Goal: Task Accomplishment & Management: Use online tool/utility

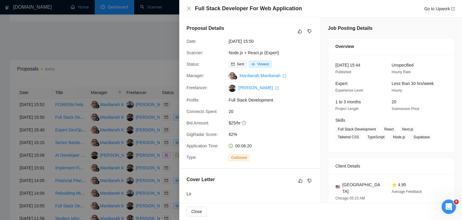
click at [119, 49] on div at bounding box center [231, 110] width 462 height 220
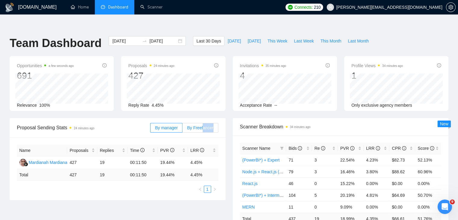
drag, startPoint x: 203, startPoint y: 122, endPoint x: 204, endPoint y: 114, distance: 7.9
click at [204, 118] on div "By manager By Freelancer" at bounding box center [184, 127] width 68 height 19
click at [204, 125] on span "By Freelancer" at bounding box center [200, 127] width 26 height 5
click at [182, 129] on input "By Freelancer" at bounding box center [182, 129] width 0 height 0
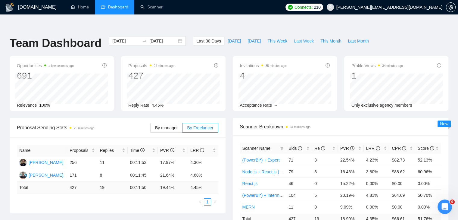
click at [297, 38] on span "Last Week" at bounding box center [304, 41] width 20 height 7
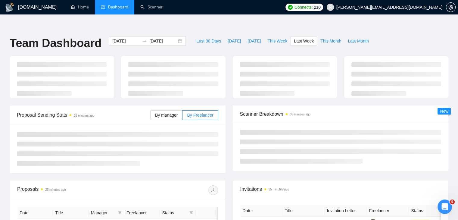
type input "2025-09-15"
type input "[DATE]"
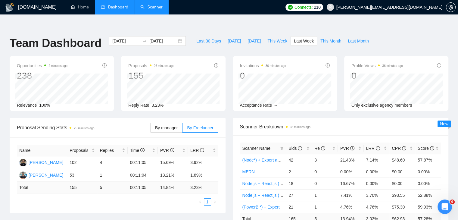
click at [155, 5] on link "Scanner" at bounding box center [151, 7] width 22 height 5
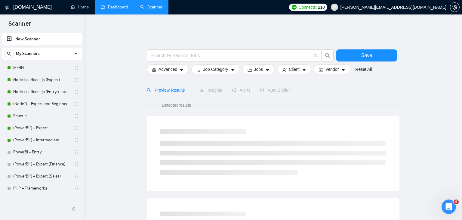
click at [117, 5] on link "Dashboard" at bounding box center [114, 7] width 27 height 5
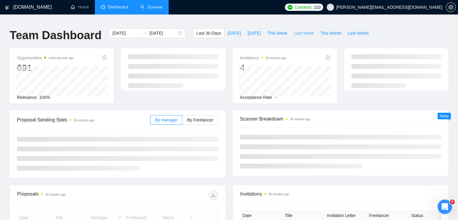
click at [300, 30] on span "Last Week" at bounding box center [304, 33] width 20 height 7
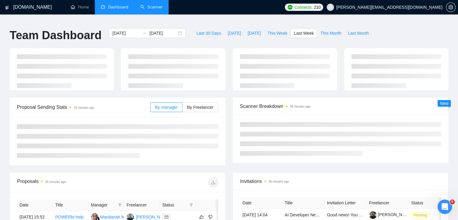
type input "2025-09-15"
type input "[DATE]"
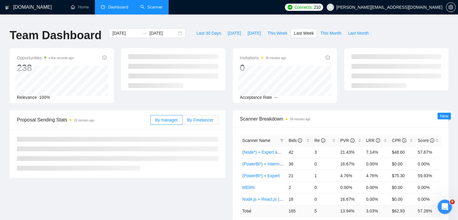
scroll to position [23, 0]
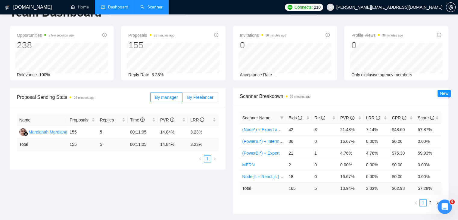
click at [206, 95] on span "By Freelancer" at bounding box center [200, 97] width 26 height 5
click at [182, 99] on input "By Freelancer" at bounding box center [182, 99] width 0 height 0
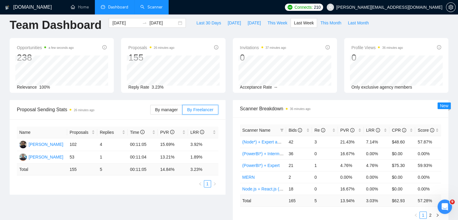
scroll to position [0, 0]
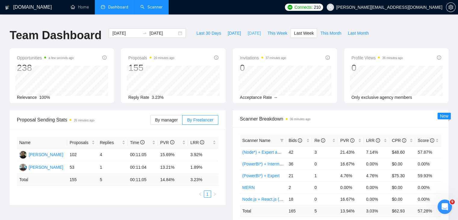
click at [247, 32] on span "[DATE]" at bounding box center [253, 33] width 13 height 7
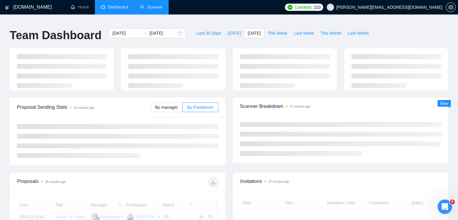
type input "[DATE]"
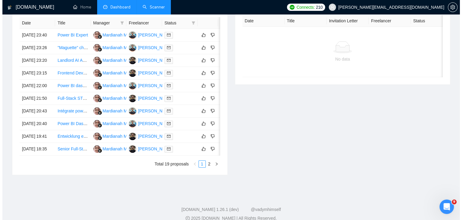
scroll to position [253, 0]
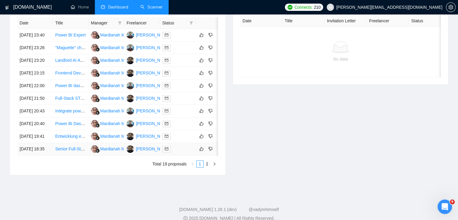
click at [75, 151] on link "Senior Full-Stack Developer (Node.js/TypeScript) with API Expertise" at bounding box center [118, 148] width 127 height 5
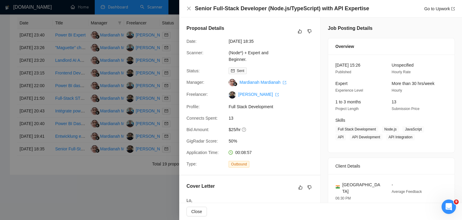
click at [135, 163] on div at bounding box center [231, 110] width 462 height 220
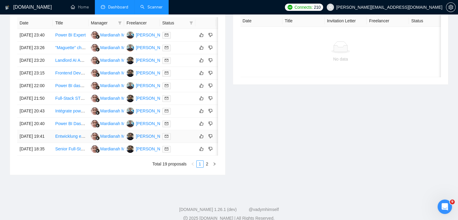
click at [71, 139] on link "Entwicklung einer website ähnlich „Compuzz“ (Web + Backend)" at bounding box center [114, 136] width 119 height 5
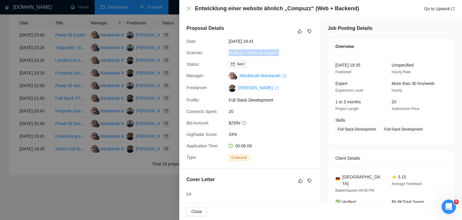
drag, startPoint x: 224, startPoint y: 51, endPoint x: 290, endPoint y: 51, distance: 65.3
click at [290, 51] on div "Scanner: Node.js + React.js (Expert)" at bounding box center [247, 52] width 127 height 7
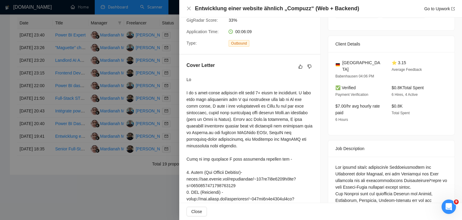
scroll to position [114, 0]
drag, startPoint x: 333, startPoint y: 163, endPoint x: 419, endPoint y: 156, distance: 86.5
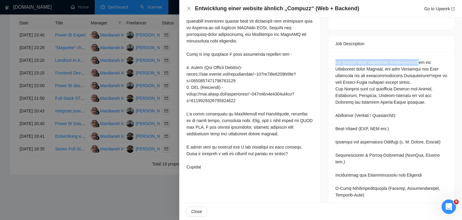
scroll to position [219, 0]
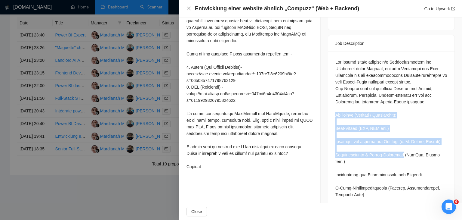
drag, startPoint x: 331, startPoint y: 111, endPoint x: 405, endPoint y: 168, distance: 93.3
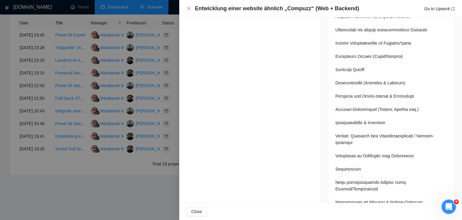
scroll to position [702, 0]
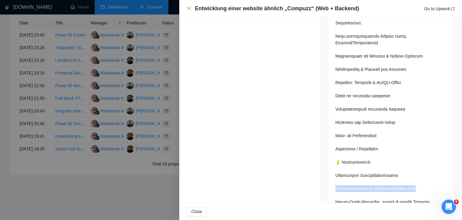
drag, startPoint x: 333, startPoint y: 163, endPoint x: 416, endPoint y: 162, distance: 82.5
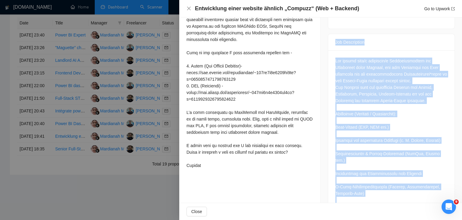
scroll to position [206, 0]
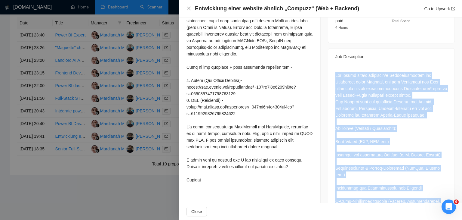
drag, startPoint x: 347, startPoint y: 185, endPoint x: 329, endPoint y: 62, distance: 124.1
copy div "Wir suchen eine/n erfahrene/n Webentwicklerin zur Erstellung einer Website, auf…"
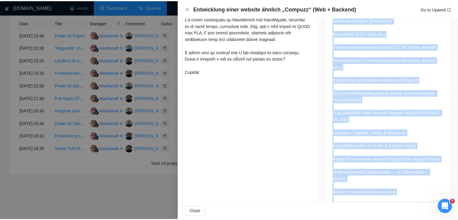
scroll to position [186, 0]
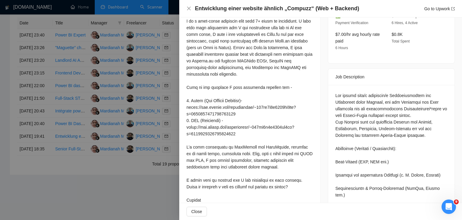
click at [130, 138] on div at bounding box center [231, 110] width 462 height 220
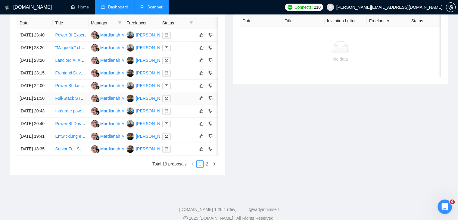
click at [71, 101] on link "Full-Stack STR Property Management Web/Mobile App Development" at bounding box center [119, 98] width 129 height 5
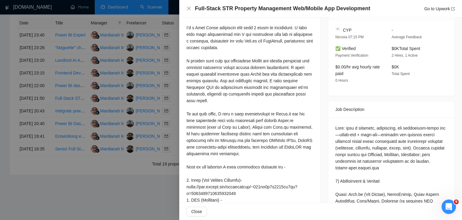
click at [94, 138] on div at bounding box center [231, 110] width 462 height 220
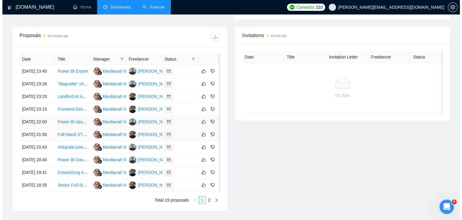
scroll to position [216, 0]
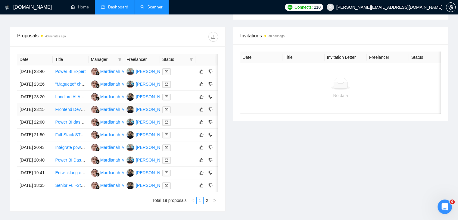
click at [72, 112] on link "Frontend Developer Needed: Next.js, [PERSON_NAME], and Storybook" at bounding box center [122, 109] width 135 height 5
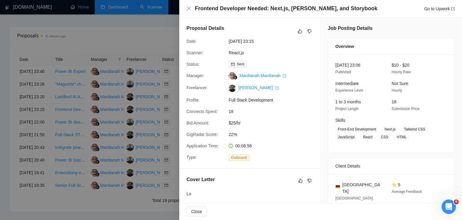
scroll to position [151, 0]
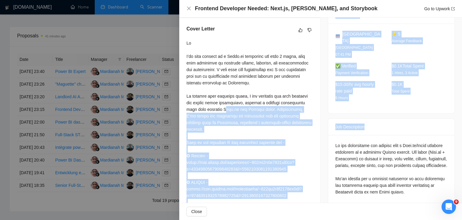
drag, startPoint x: 214, startPoint y: 116, endPoint x: 324, endPoint y: 123, distance: 109.8
click at [324, 123] on div "Proposal Details Date: 21 Sep, 2025 23:15 Scanner: React.js Status: Sent Manage…" at bounding box center [320, 112] width 283 height 491
click at [324, 123] on div "Job Posting Details Overview 21 Sep, 2025 23:06 Published $10 - $20 Hourly Rate…" at bounding box center [392, 112] width 142 height 491
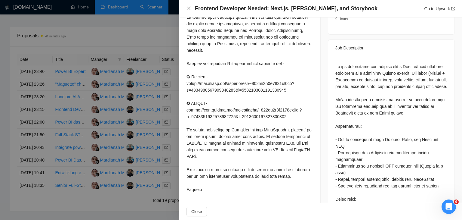
scroll to position [231, 0]
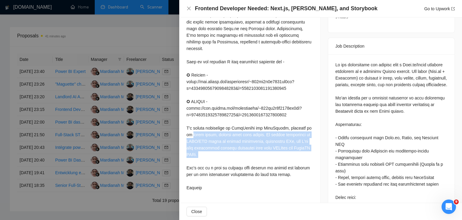
drag, startPoint x: 187, startPoint y: 133, endPoint x: 265, endPoint y: 161, distance: 83.0
click at [265, 161] on div at bounding box center [250, 75] width 127 height 232
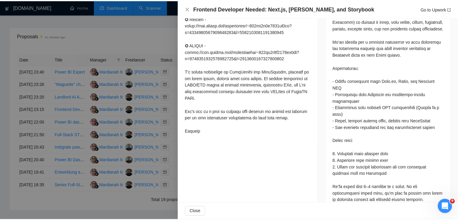
scroll to position [292, 0]
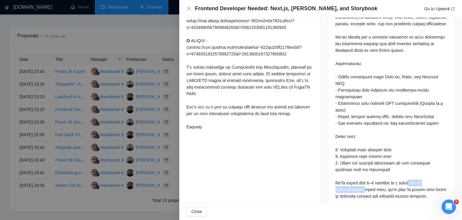
drag, startPoint x: 336, startPoint y: 174, endPoint x: 400, endPoint y: 169, distance: 64.0
click at [400, 169] on div at bounding box center [392, 100] width 112 height 199
drag, startPoint x: 400, startPoint y: 169, endPoint x: 335, endPoint y: 172, distance: 64.8
click at [336, 172] on div at bounding box center [392, 100] width 112 height 199
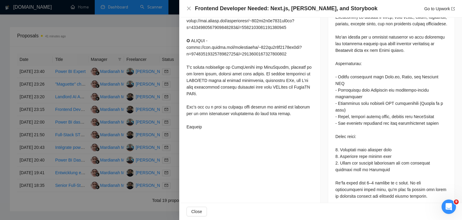
click at [165, 126] on div at bounding box center [231, 110] width 462 height 220
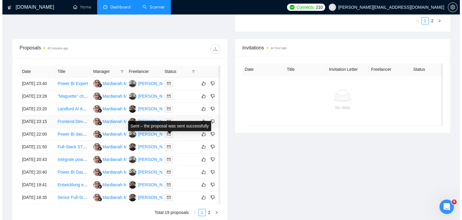
scroll to position [201, 0]
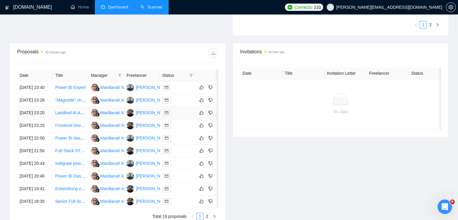
click at [76, 115] on link "Landlord AI Assistant - Next.Js, React, Tailwind, Python FastAPI, Daisy UI" at bounding box center [124, 112] width 138 height 5
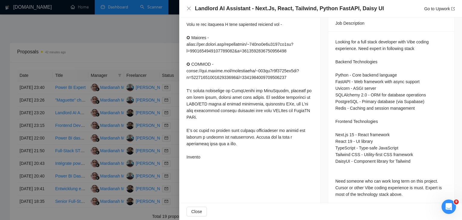
scroll to position [268, 0]
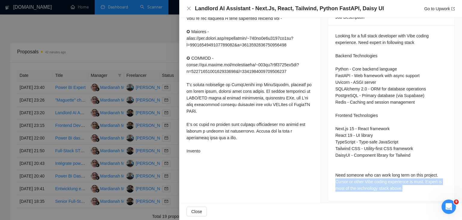
drag, startPoint x: 403, startPoint y: 182, endPoint x: 332, endPoint y: 173, distance: 71.1
click at [332, 173] on div "Looking for a full stack developer with Vibe coding experience. Need expert in …" at bounding box center [391, 113] width 126 height 176
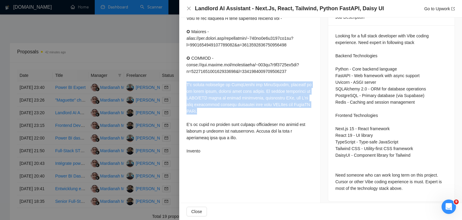
drag, startPoint x: 261, startPoint y: 118, endPoint x: 184, endPoint y: 93, distance: 81.0
click at [184, 93] on div "Cover Letter" at bounding box center [249, 32] width 141 height 263
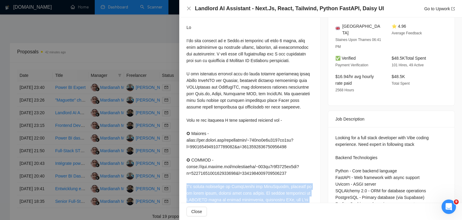
scroll to position [163, 0]
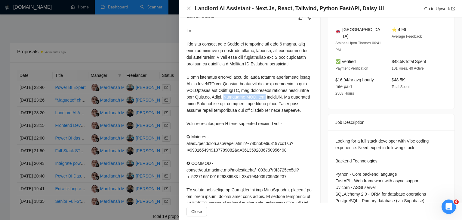
drag, startPoint x: 223, startPoint y: 105, endPoint x: 255, endPoint y: 107, distance: 32.3
click at [255, 107] on div at bounding box center [250, 143] width 127 height 232
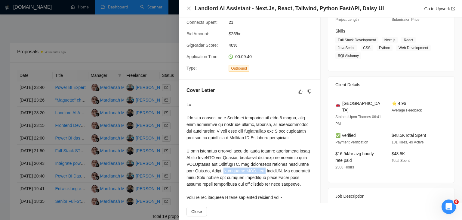
scroll to position [268, 0]
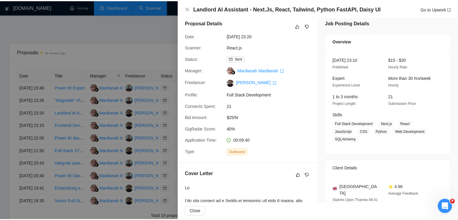
scroll to position [0, 0]
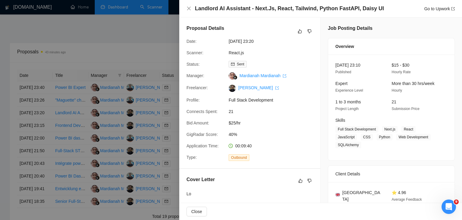
click at [129, 152] on div at bounding box center [231, 110] width 462 height 220
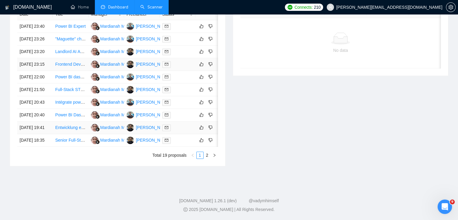
scroll to position [294, 0]
click at [206, 158] on link "2" at bounding box center [207, 155] width 7 height 7
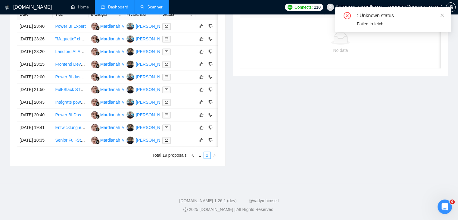
click at [208, 158] on link "2" at bounding box center [207, 155] width 7 height 7
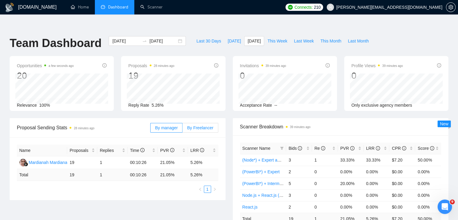
click at [211, 123] on label "By Freelancer" at bounding box center [200, 128] width 36 height 10
click at [182, 129] on input "By Freelancer" at bounding box center [182, 129] width 0 height 0
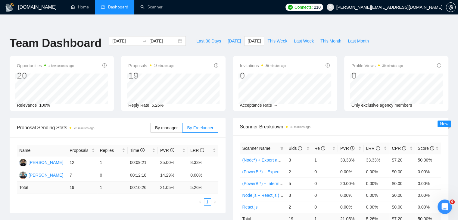
click at [204, 137] on div "Name Proposals Replies Time PVR LRR Manu Jain 12 1 00:09:21 25.00% 8.33% Tarsem…" at bounding box center [118, 174] width 216 height 75
click at [154, 5] on link "Scanner" at bounding box center [151, 7] width 22 height 5
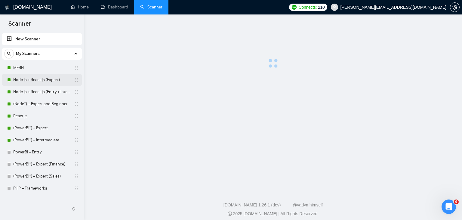
click at [49, 76] on link "Node.js + React.js (Expert)" at bounding box center [41, 80] width 57 height 12
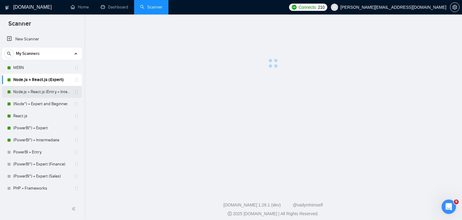
click at [51, 88] on link "Node.js + React.js (Entry + Intermediate)" at bounding box center [41, 92] width 57 height 12
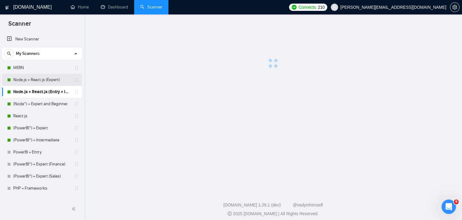
click at [51, 80] on link "Node.js + React.js (Expert)" at bounding box center [41, 80] width 57 height 12
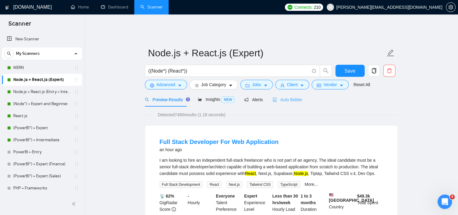
click at [292, 100] on div "Auto Bidder" at bounding box center [287, 99] width 30 height 14
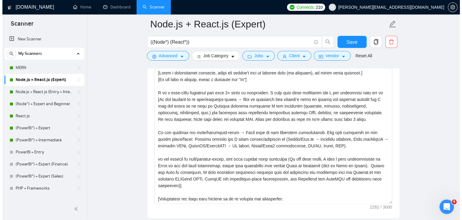
scroll to position [715, 0]
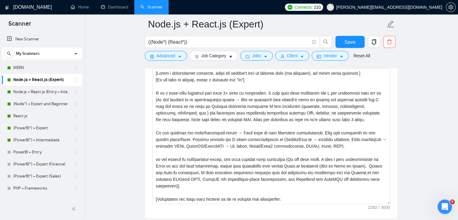
click at [333, 61] on form "Node.js + React.js (Expert) ((Node*) (React*)) Save Advanced Job Category Jobs …" at bounding box center [271, 38] width 253 height 49
click at [329, 55] on span "Vendor" at bounding box center [329, 55] width 13 height 7
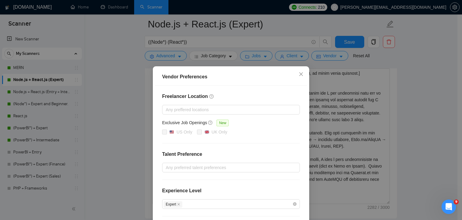
scroll to position [58, 0]
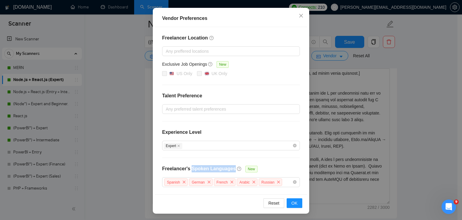
drag, startPoint x: 188, startPoint y: 169, endPoint x: 228, endPoint y: 167, distance: 40.4
click at [228, 167] on div "Freelancer's Spoken Languages New" at bounding box center [211, 171] width 98 height 12
click at [371, 66] on div "Vendor Preferences Freelancer Location Any preffered locations Exclusive Job Op…" at bounding box center [231, 110] width 462 height 220
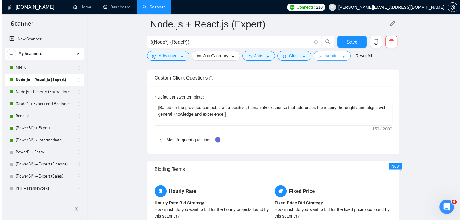
scroll to position [815, 0]
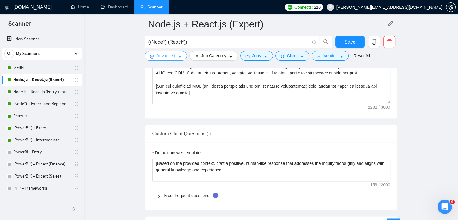
click at [162, 54] on span "Advanced" at bounding box center [166, 55] width 19 height 7
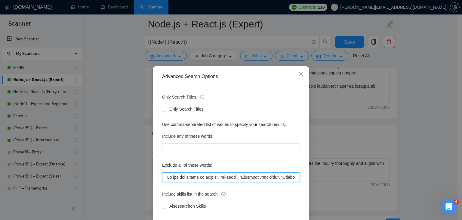
click at [163, 176] on input "text" at bounding box center [231, 177] width 138 height 10
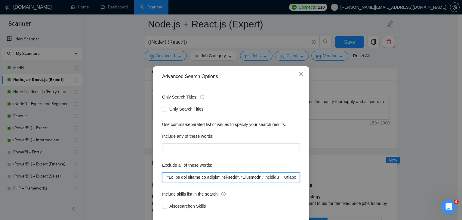
paste input "Wir suchen eine"
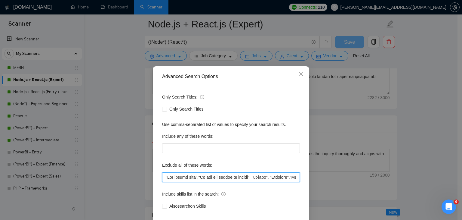
scroll to position [30, 0]
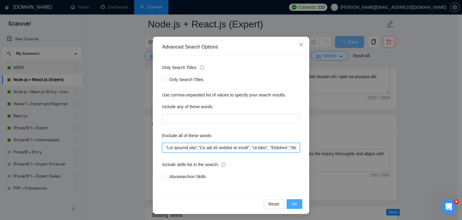
type input ""Wir suchen eine","We are not hiring an agency", "no-code", "Tutoring","Trainin…"
click at [297, 205] on button "OK" at bounding box center [295, 204] width 16 height 10
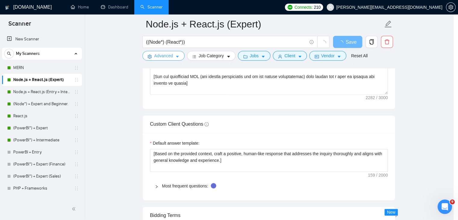
scroll to position [0, 0]
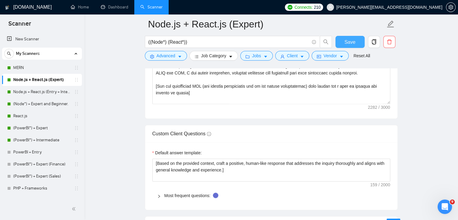
click at [351, 45] on span "Save" at bounding box center [349, 42] width 11 height 8
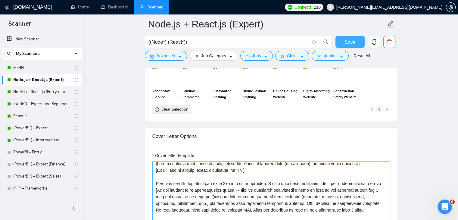
scroll to position [3, 0]
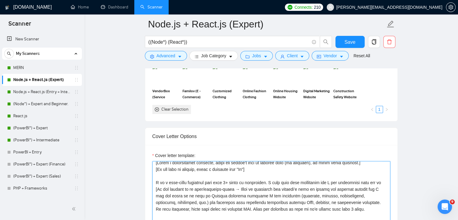
drag, startPoint x: 310, startPoint y: 205, endPoint x: 244, endPoint y: 206, distance: 65.9
drag, startPoint x: 203, startPoint y: 204, endPoint x: 319, endPoint y: 207, distance: 115.9
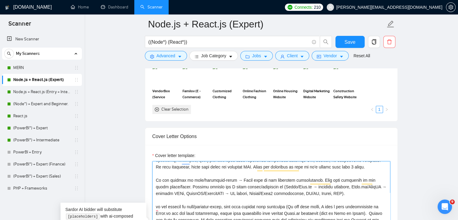
scroll to position [0, 0]
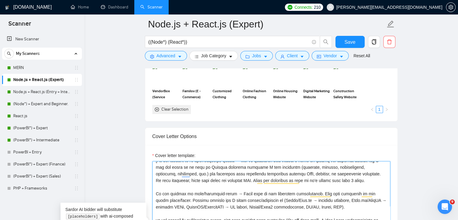
drag, startPoint x: 201, startPoint y: 178, endPoint x: 316, endPoint y: 174, distance: 114.2
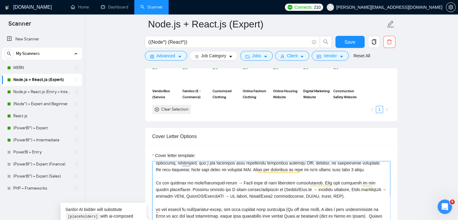
drag, startPoint x: 343, startPoint y: 195, endPoint x: 153, endPoint y: 176, distance: 191.2
click at [153, 176] on div "Cover Letter Options Cover letter template:" at bounding box center [271, 219] width 253 height 184
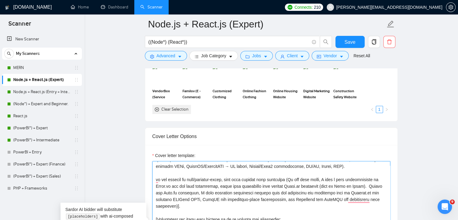
drag, startPoint x: 154, startPoint y: 174, endPoint x: 300, endPoint y: 180, distance: 145.9
drag, startPoint x: 285, startPoint y: 175, endPoint x: 151, endPoint y: 175, distance: 134.0
click at [151, 175] on div "Cover Letter Options Cover letter template:" at bounding box center [271, 219] width 253 height 184
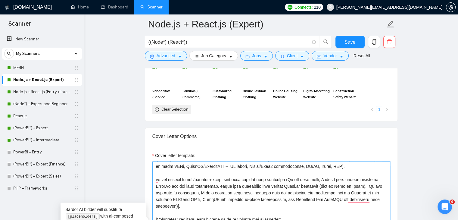
drag, startPoint x: 373, startPoint y: 195, endPoint x: 282, endPoint y: 176, distance: 92.8
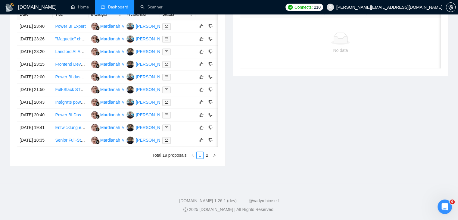
scroll to position [318, 0]
click at [209, 158] on link "2" at bounding box center [207, 155] width 7 height 7
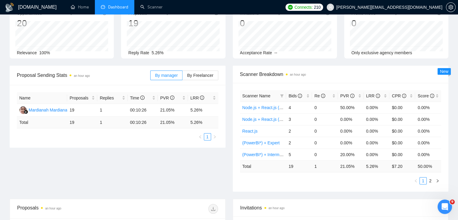
scroll to position [0, 0]
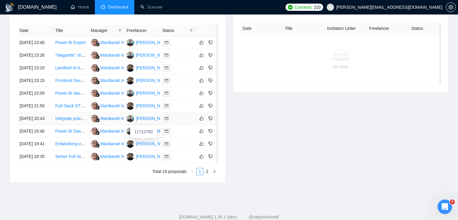
scroll to position [318, 0]
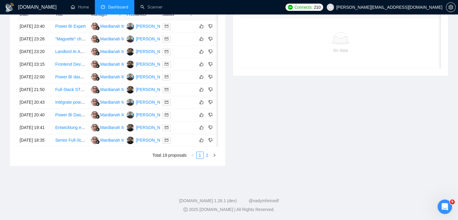
click at [207, 155] on link "2" at bounding box center [207, 155] width 7 height 7
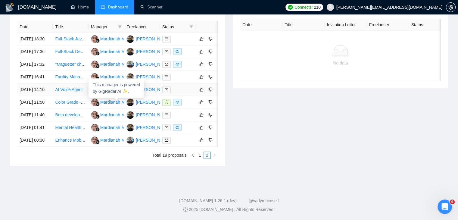
scroll to position [300, 0]
click at [72, 125] on link "Mental Health Website Development with Booking and E-Learning Features" at bounding box center [125, 127] width 141 height 5
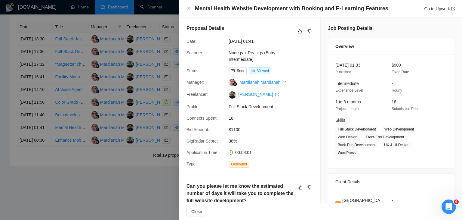
click at [67, 127] on div at bounding box center [231, 110] width 462 height 220
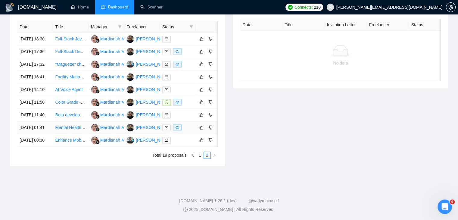
scroll to position [273, 0]
click at [73, 117] on link "Beta development of video conferencing application (Node.js / WebRTC / mediasou…" at bounding box center [135, 114] width 160 height 5
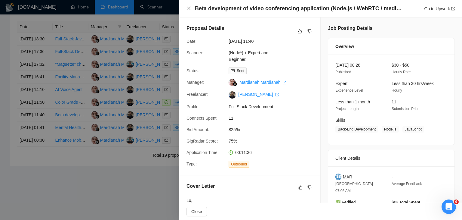
click at [59, 89] on div at bounding box center [231, 110] width 462 height 220
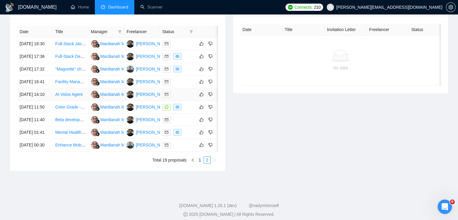
scroll to position [251, 0]
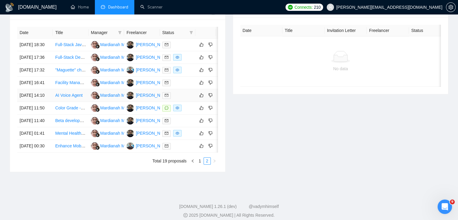
click at [67, 98] on link "AI Voice Agent" at bounding box center [68, 95] width 27 height 5
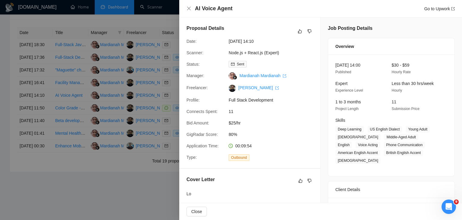
click at [124, 121] on div at bounding box center [231, 110] width 462 height 220
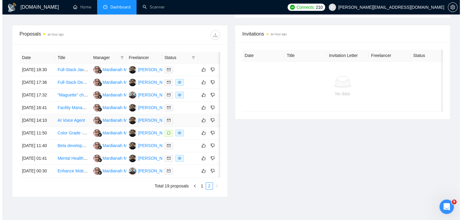
scroll to position [226, 0]
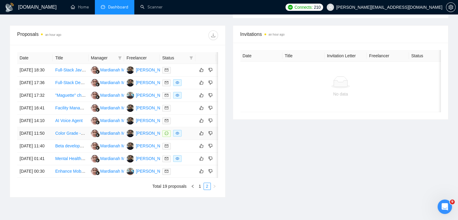
click at [64, 135] on link "Color Grade - Match cameras to rec 709" at bounding box center [93, 133] width 76 height 5
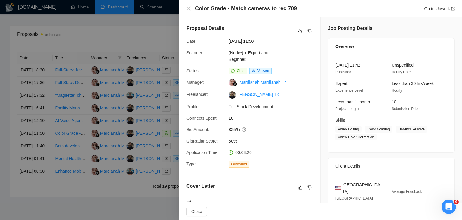
click at [92, 116] on div at bounding box center [231, 110] width 462 height 220
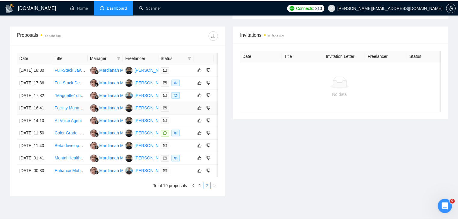
scroll to position [209, 0]
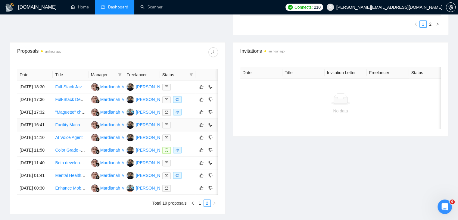
click at [73, 127] on link "Facility Management | ready source code" at bounding box center [93, 124] width 77 height 5
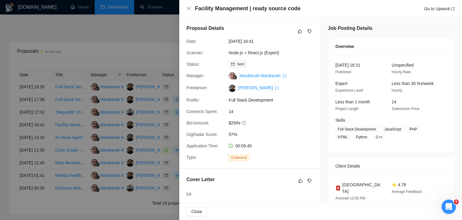
click at [151, 115] on div at bounding box center [231, 110] width 462 height 220
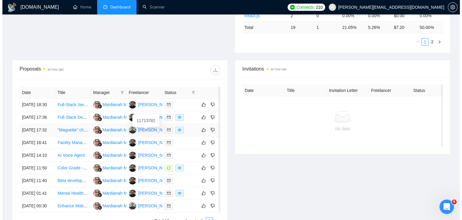
scroll to position [191, 0]
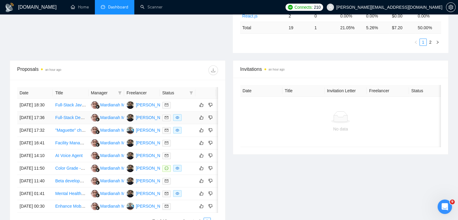
click at [68, 115] on link "Full-Stack Developer (Next.js + Node.js) with QA/Code Review Experience" at bounding box center [124, 117] width 139 height 5
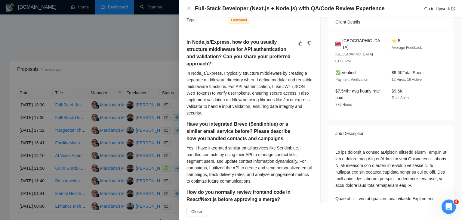
scroll to position [196, 0]
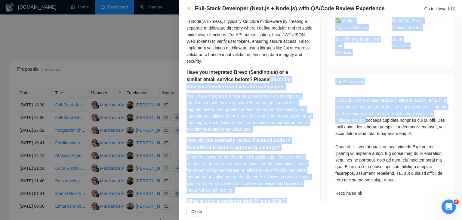
drag, startPoint x: 396, startPoint y: 109, endPoint x: 263, endPoint y: 88, distance: 133.9
click at [263, 88] on div "Proposal Details Date: [DATE] 17:36 Scanner: Node.js + React.js (Entry + Interm…" at bounding box center [320, 198] width 283 height 752
click at [263, 88] on h5 "Have you integrated Brevo (Sendinblue) or a similar email service before? Pleas…" at bounding box center [241, 80] width 108 height 22
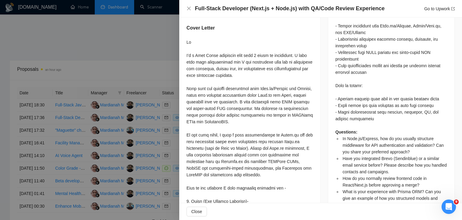
scroll to position [461, 0]
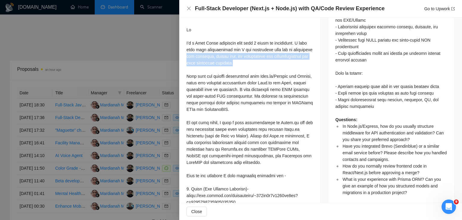
drag, startPoint x: 248, startPoint y: 63, endPoint x: 186, endPoint y: 55, distance: 62.8
click at [186, 55] on div "In Node.js/Express, how do you usually structure middleware for API authenticat…" at bounding box center [249, 11] width 141 height 594
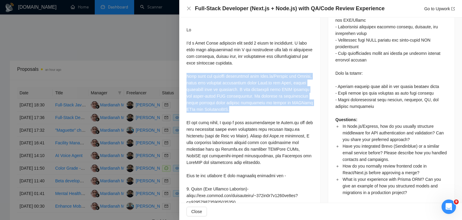
drag, startPoint x: 244, startPoint y: 107, endPoint x: 181, endPoint y: 76, distance: 70.8
click at [181, 76] on div "In Node.js/Express, how do you usually structure middleware for API authenticat…" at bounding box center [249, 11] width 141 height 594
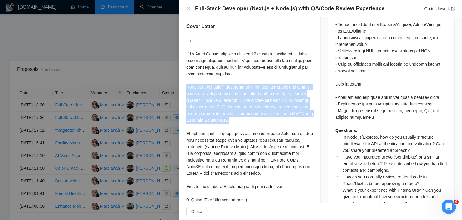
scroll to position [450, 0]
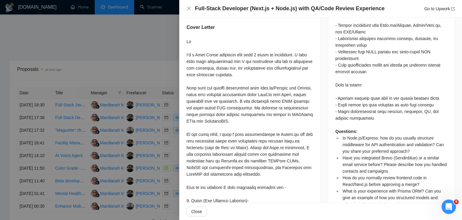
click at [132, 91] on div at bounding box center [231, 110] width 462 height 220
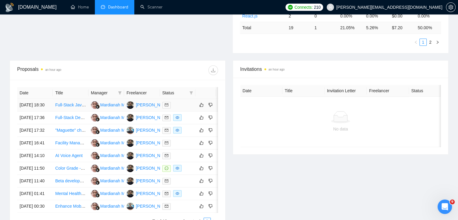
click at [73, 102] on link "Full-Stack JavaScript Developer Needed for Web & Mobile App Development" at bounding box center [127, 104] width 144 height 5
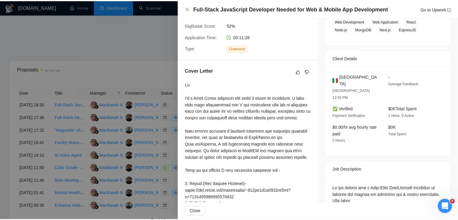
scroll to position [110, 0]
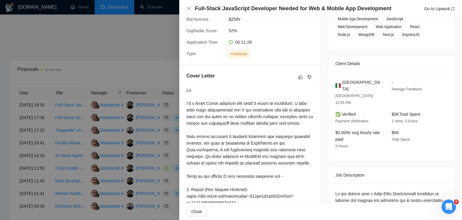
click at [128, 84] on div at bounding box center [231, 110] width 462 height 220
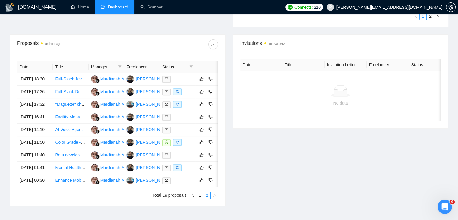
scroll to position [216, 0]
